Goal: Information Seeking & Learning: Learn about a topic

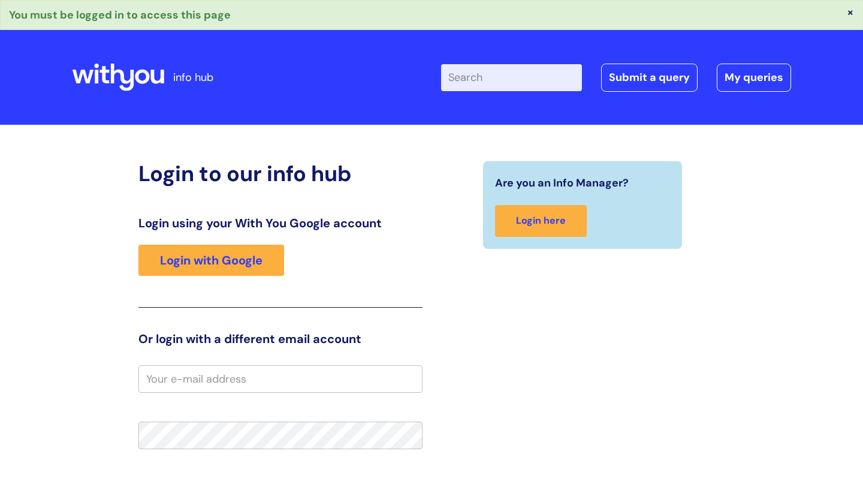
click at [291, 334] on h3 "Or login with a different email account" at bounding box center [280, 339] width 284 height 14
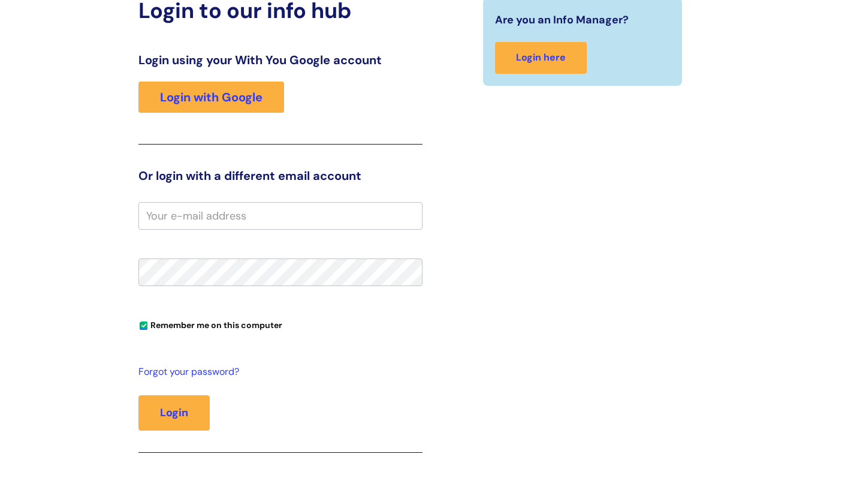
scroll to position [163, 0]
click at [259, 214] on input "email" at bounding box center [280, 216] width 284 height 28
click at [269, 148] on div "Login to our info hub Login using your With You Google account Login with Googl…" at bounding box center [280, 239] width 284 height 483
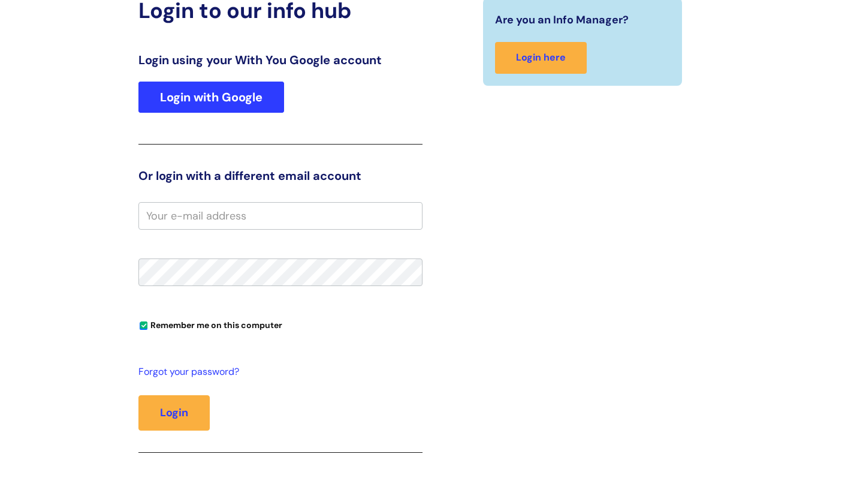
click at [242, 105] on link "Login with Google" at bounding box center [211, 97] width 146 height 31
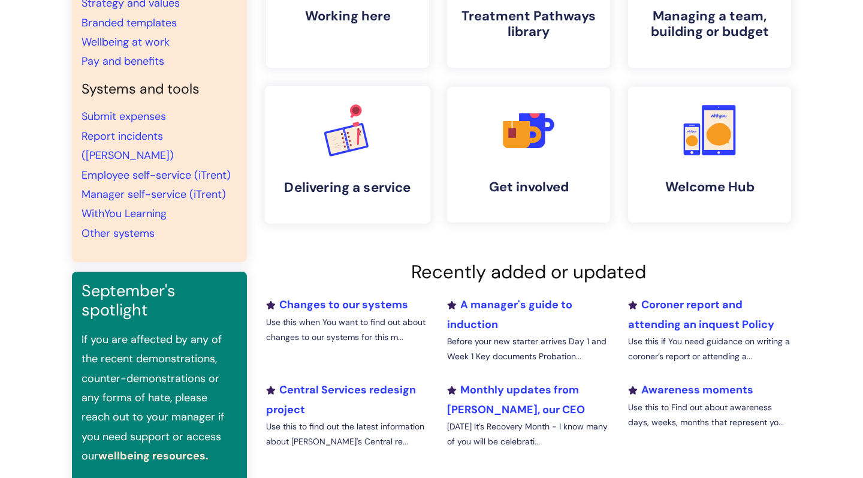
scroll to position [197, 0]
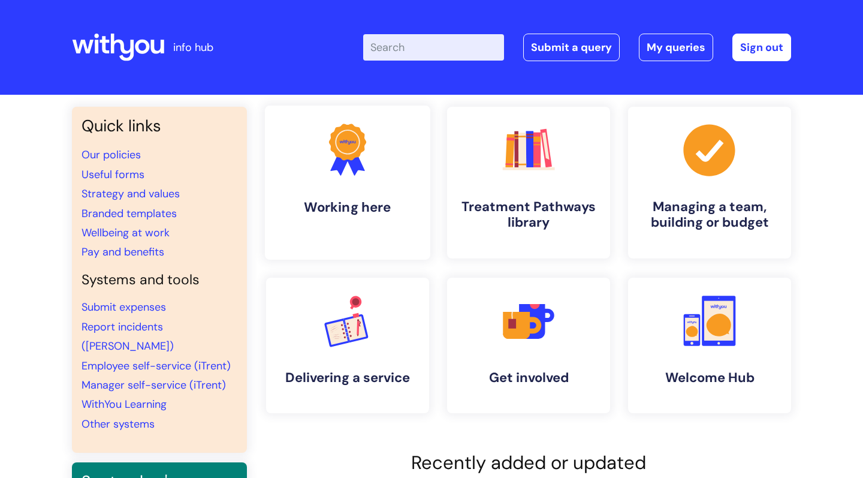
click at [379, 186] on link ".cls-1{fill:#f89b22;}.cls-1,.cls-2,.cls-3{stroke-width:0px;}.cls-2{fill:#2d3cff…" at bounding box center [347, 183] width 165 height 154
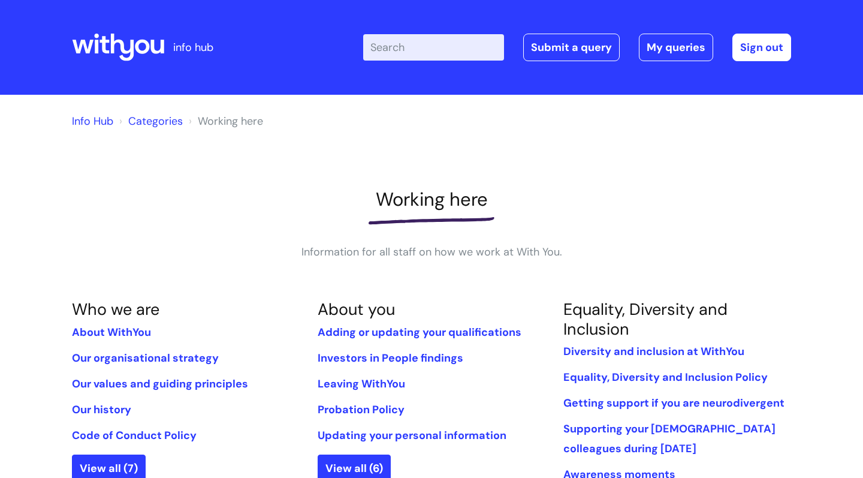
click at [103, 125] on link "Info Hub" at bounding box center [92, 121] width 41 height 14
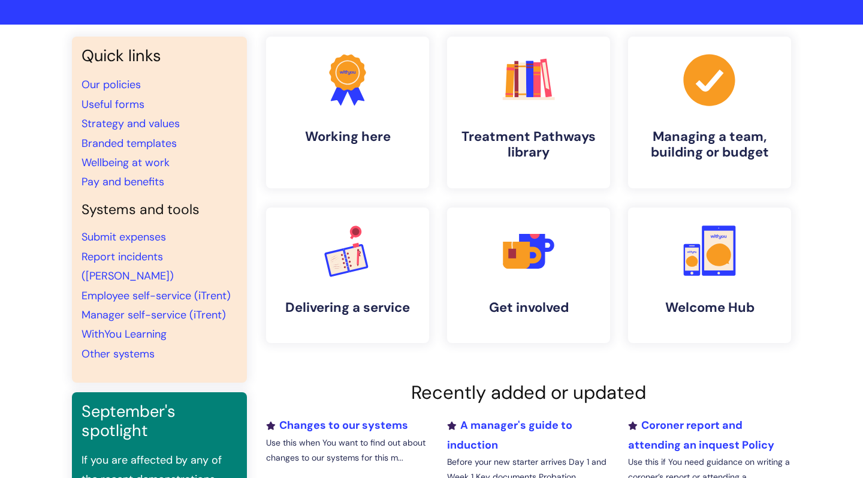
scroll to position [67, 0]
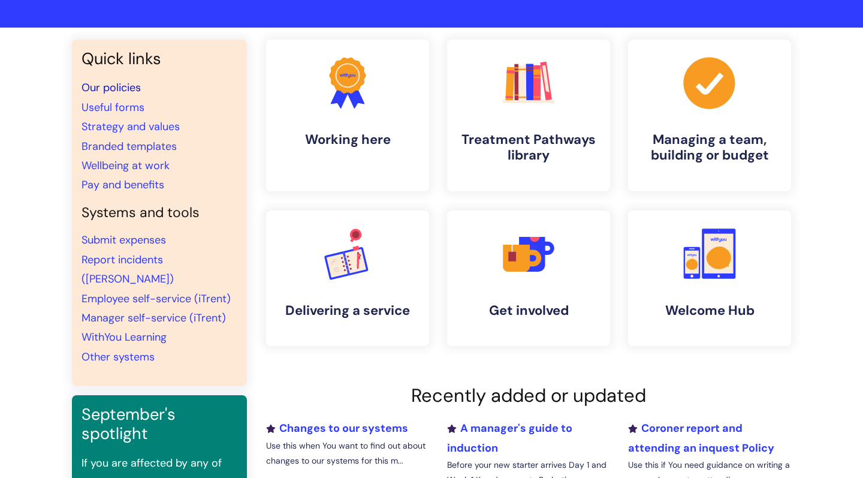
click at [126, 87] on link "Our policies" at bounding box center [111, 87] width 59 height 14
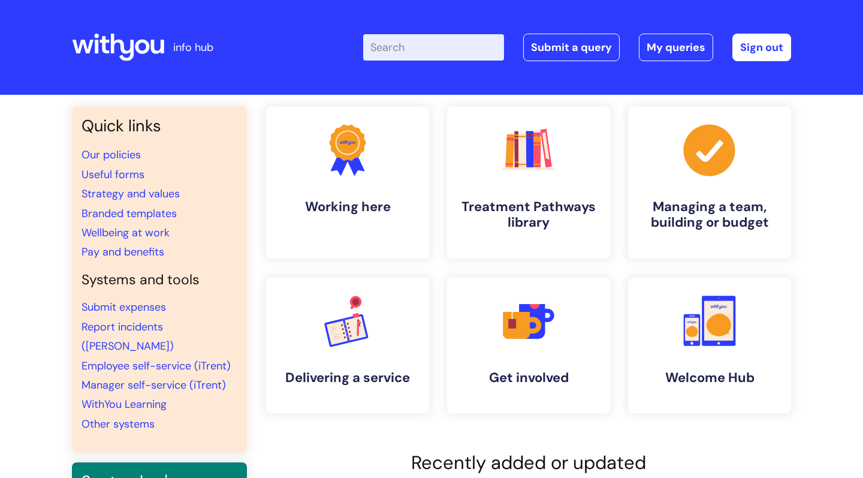
scroll to position [67, 0]
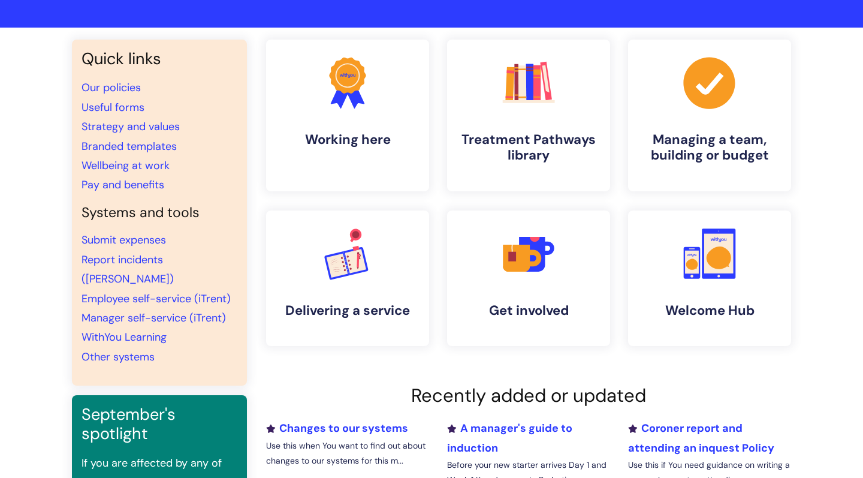
click at [362, 129] on link ".cls-1{fill:#f89b22;}.cls-1,.cls-2,.cls-3{stroke-width:0px;}.cls-2{fill:#2d3cff…" at bounding box center [347, 116] width 163 height 152
